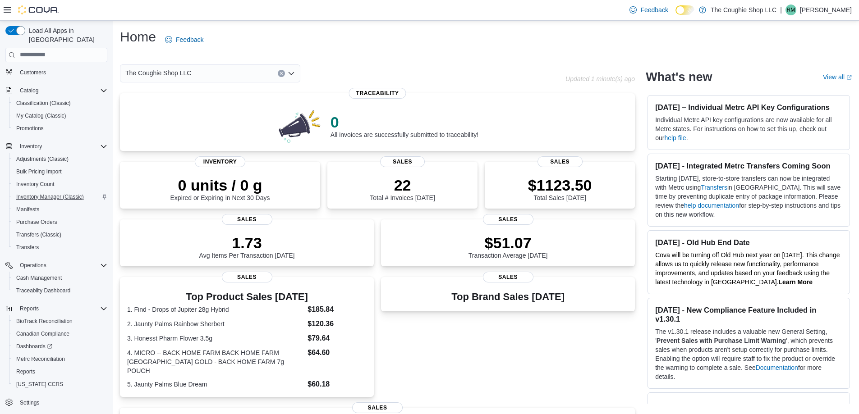
scroll to position [135, 0]
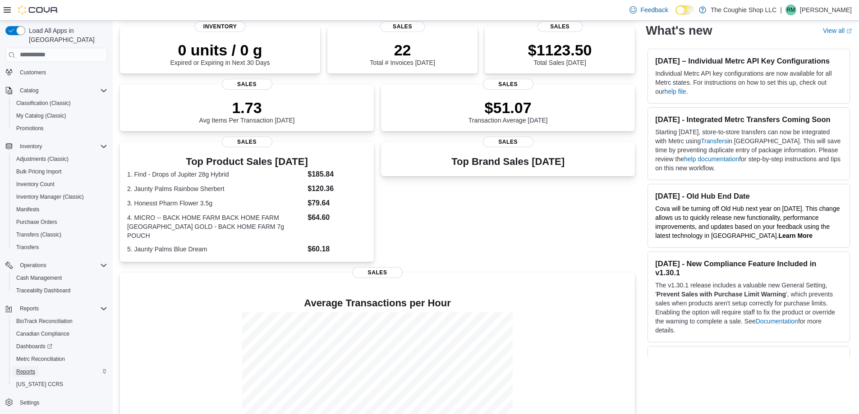
click at [30, 368] on span "Reports" at bounding box center [25, 371] width 19 height 7
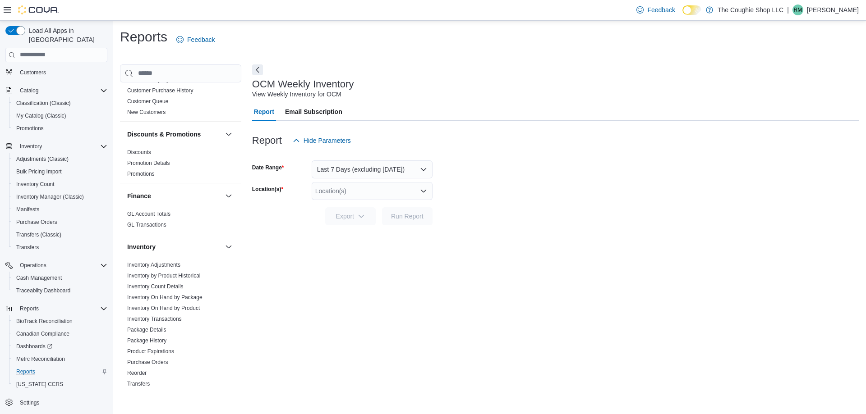
scroll to position [271, 0]
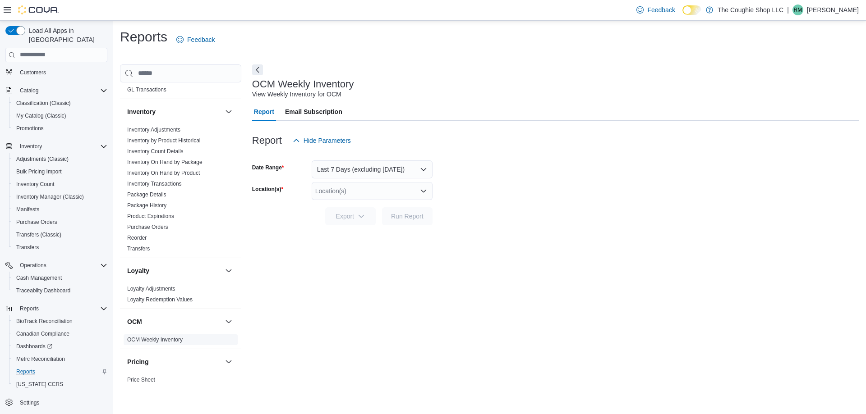
click at [147, 339] on link "OCM Weekly Inventory" at bounding box center [154, 340] width 55 height 6
click at [420, 172] on button "Last 7 Days (excluding [DATE])" at bounding box center [372, 170] width 121 height 18
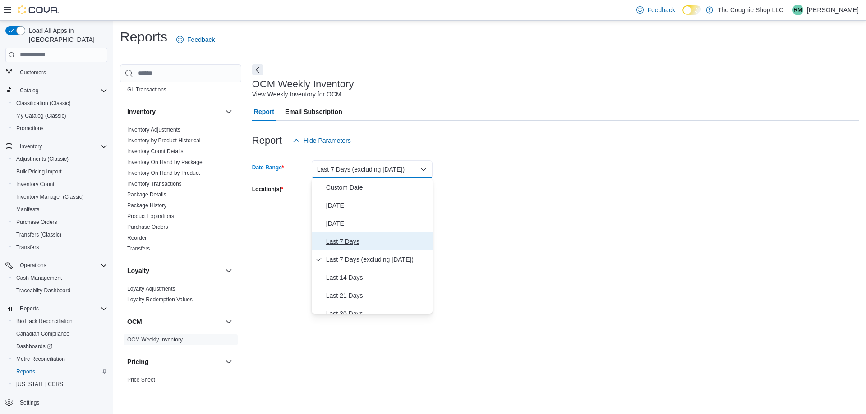
click at [344, 242] on span "Last 7 Days" at bounding box center [377, 241] width 103 height 11
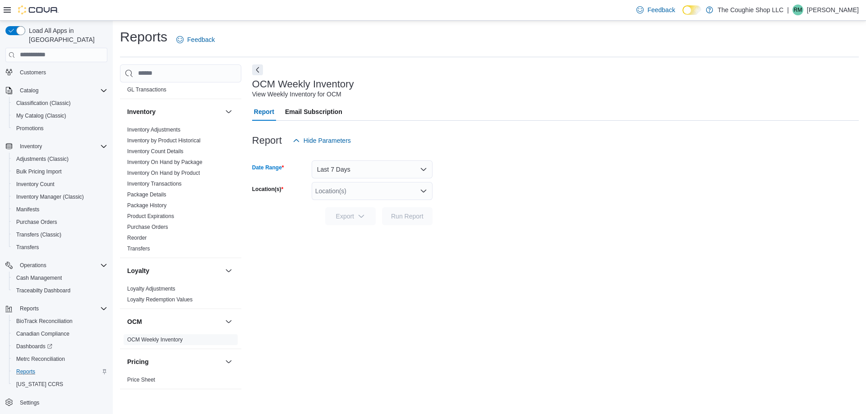
click at [425, 191] on icon "Open list of options" at bounding box center [423, 191] width 5 height 3
click at [407, 223] on div "[STREET_ADDRESS]" at bounding box center [372, 219] width 110 height 9
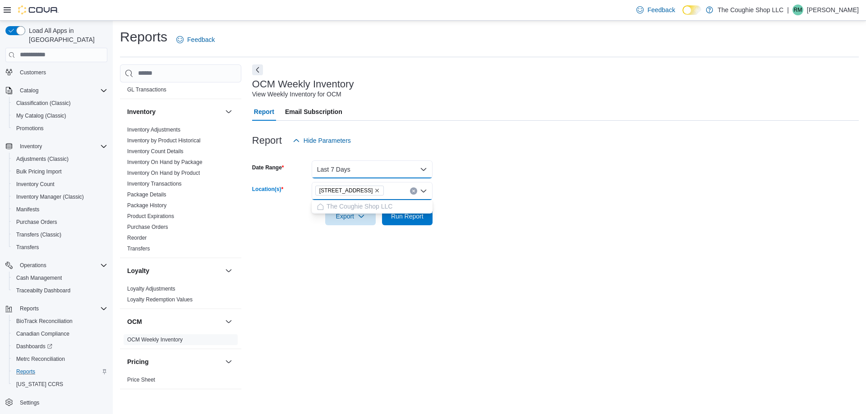
click at [422, 173] on button "Last 7 Days" at bounding box center [372, 170] width 121 height 18
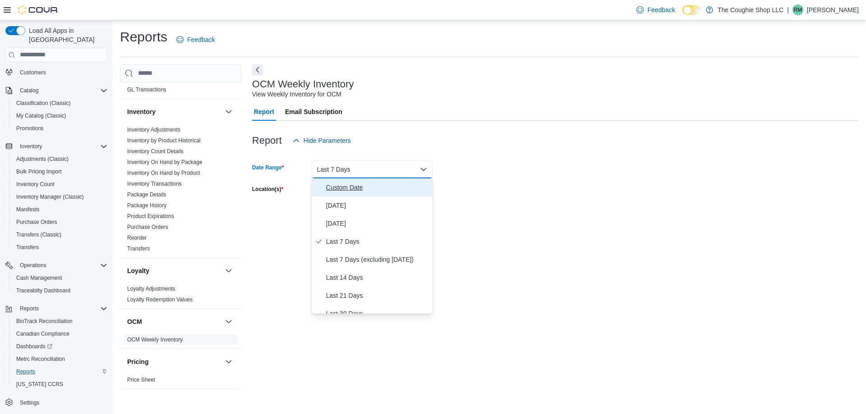
click at [410, 189] on span "Custom Date" at bounding box center [377, 187] width 103 height 11
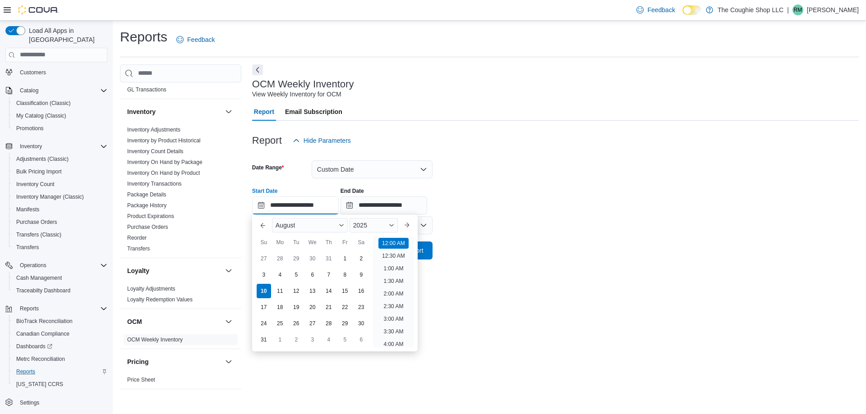
click at [260, 205] on input "**********" at bounding box center [295, 206] width 87 height 18
click at [263, 275] on div "3" at bounding box center [264, 275] width 16 height 16
click at [363, 273] on div "9" at bounding box center [361, 275] width 16 height 16
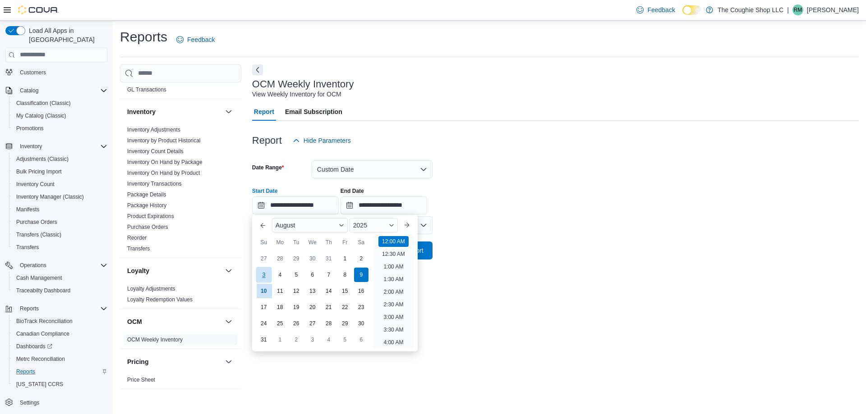
click at [263, 278] on div "3" at bounding box center [264, 275] width 16 height 16
type input "**********"
click at [402, 206] on input "**********" at bounding box center [384, 206] width 87 height 18
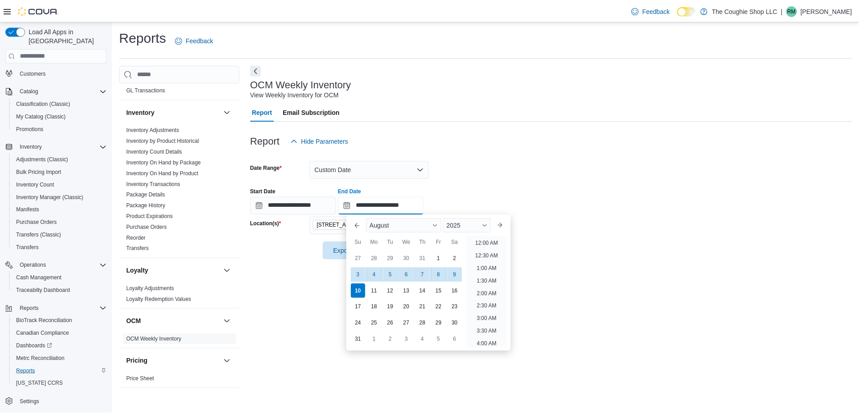
scroll to position [496, 0]
click at [456, 278] on div "9" at bounding box center [458, 275] width 16 height 16
type input "**********"
click at [580, 303] on div "**********" at bounding box center [555, 228] width 607 height 329
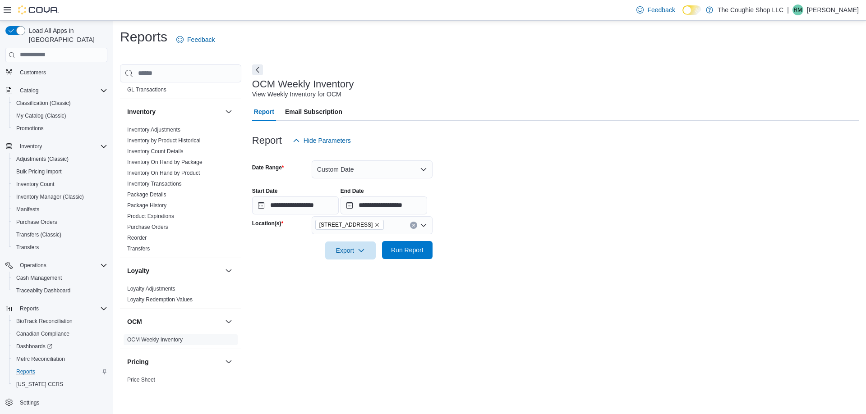
click at [419, 252] on span "Run Report" at bounding box center [407, 250] width 32 height 9
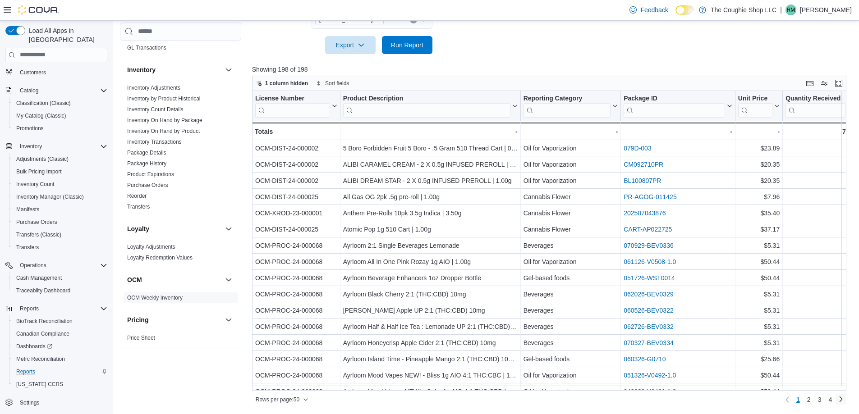
click at [846, 400] on link "Next page" at bounding box center [841, 399] width 11 height 11
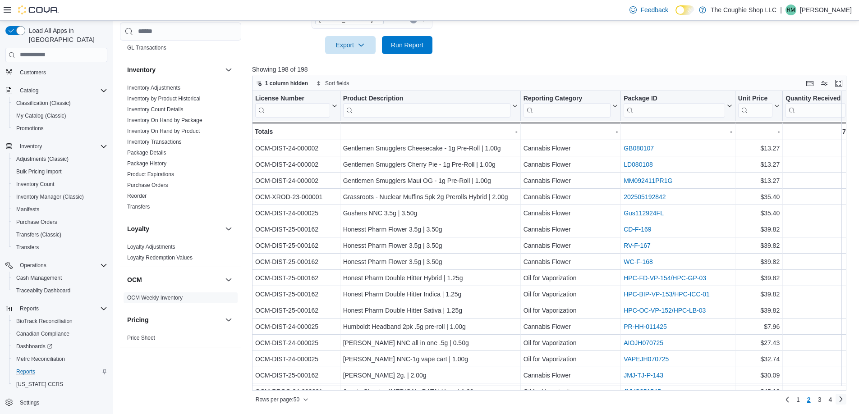
click at [846, 400] on link "Next page" at bounding box center [841, 399] width 11 height 11
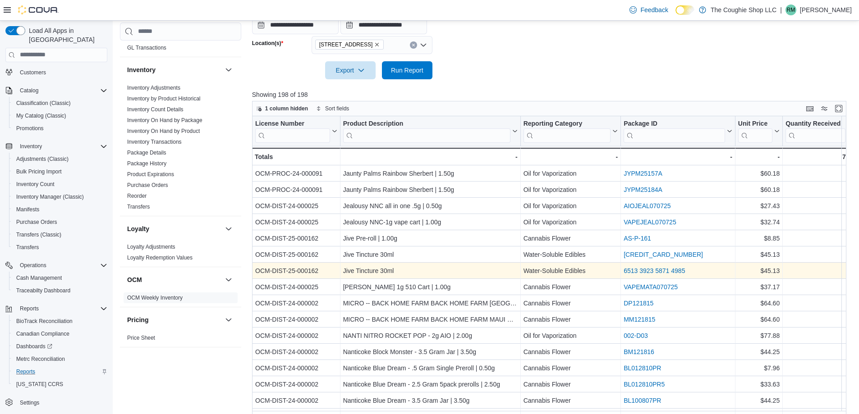
scroll to position [135, 0]
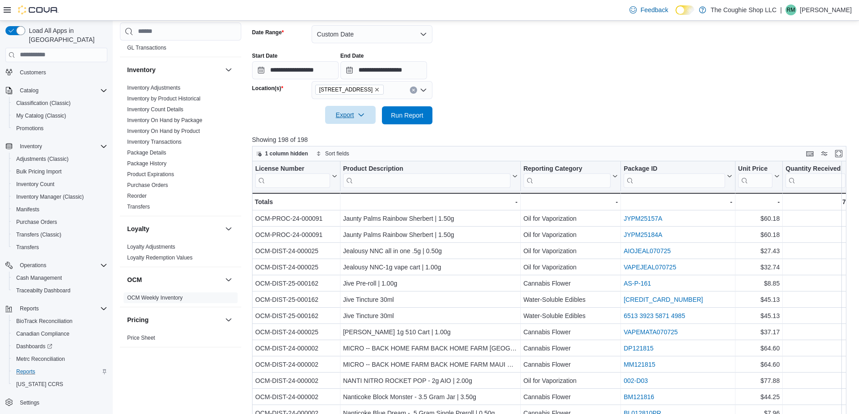
click at [364, 121] on span "Export" at bounding box center [351, 115] width 40 height 18
click at [363, 136] on span "Export to Excel" at bounding box center [351, 133] width 41 height 7
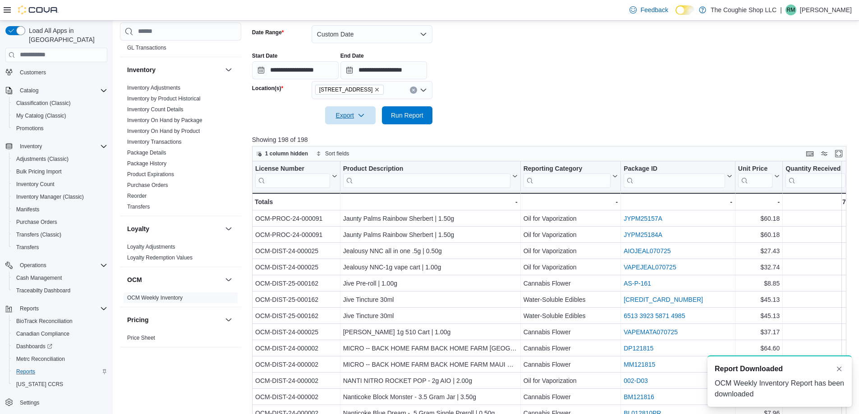
scroll to position [0, 0]
